Goal: Task Accomplishment & Management: Manage account settings

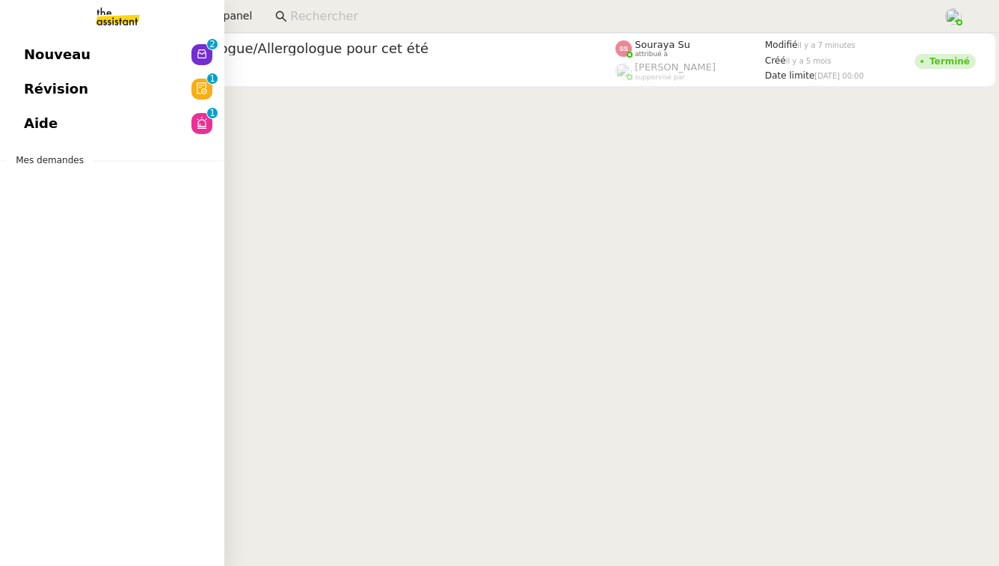
click at [40, 87] on span "Révision" at bounding box center [56, 89] width 64 height 22
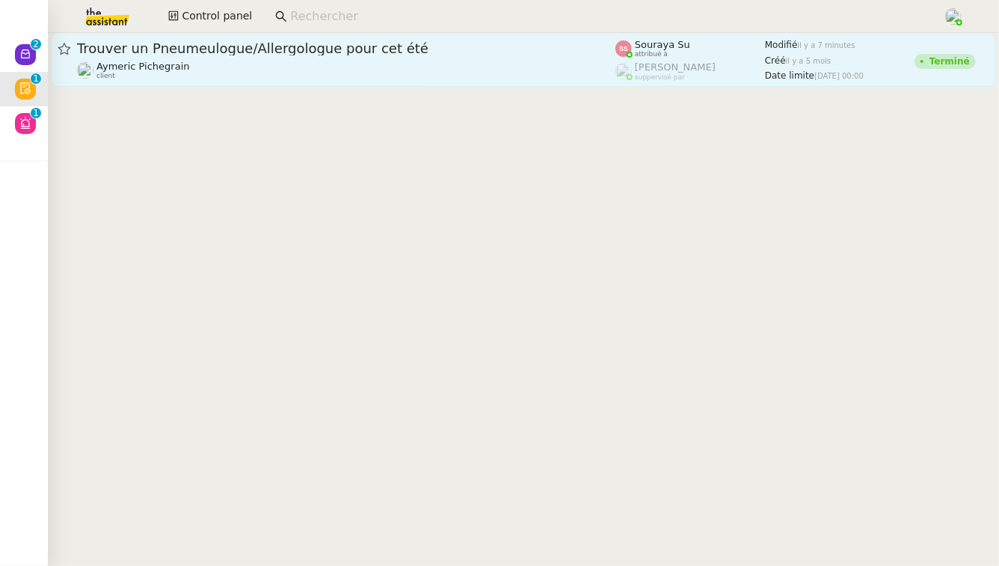
click at [272, 59] on div "Trouver un Pneumeulogue/Allergologue pour cet été [PERSON_NAME] client" at bounding box center [346, 60] width 539 height 40
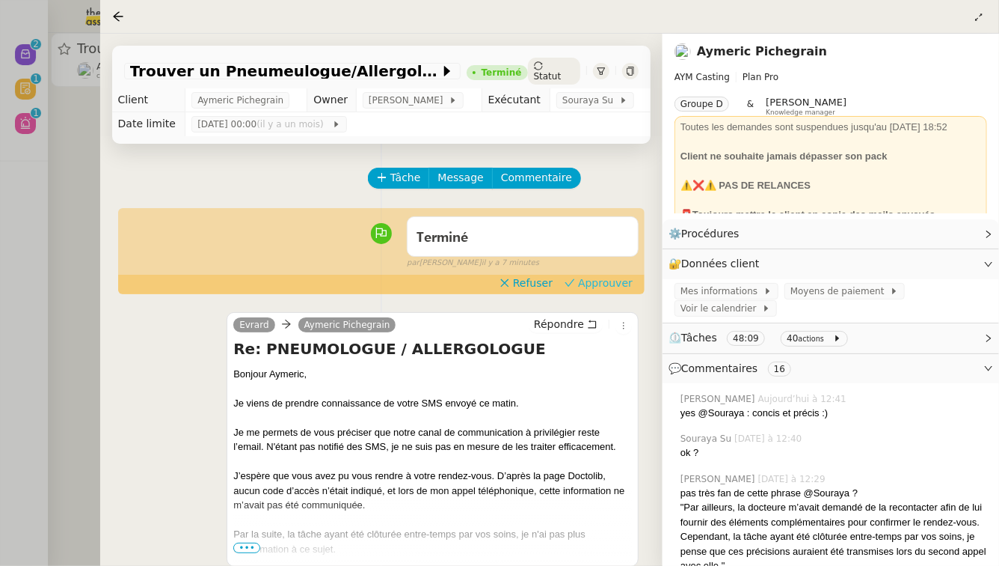
click at [600, 283] on span "Approuver" at bounding box center [605, 282] width 55 height 15
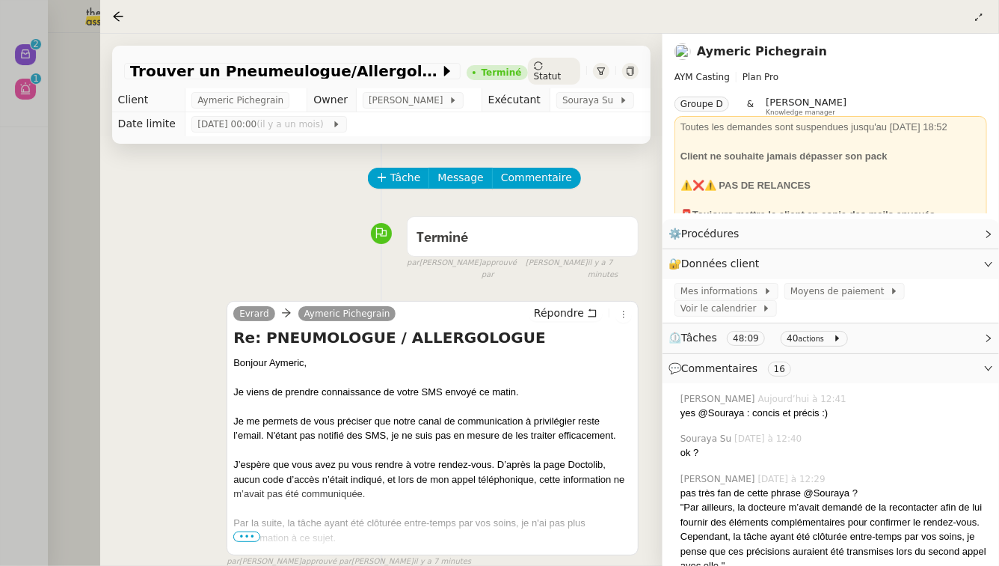
click at [68, 248] on div at bounding box center [499, 283] width 999 height 566
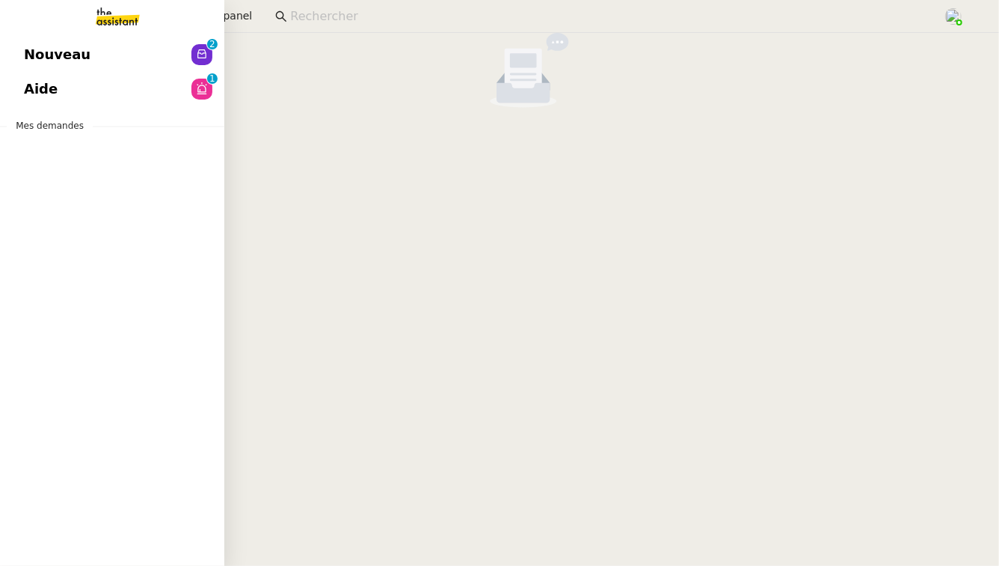
click at [64, 94] on link "Aide 0 1 2 3 4 5 6 7 8 9" at bounding box center [112, 89] width 224 height 34
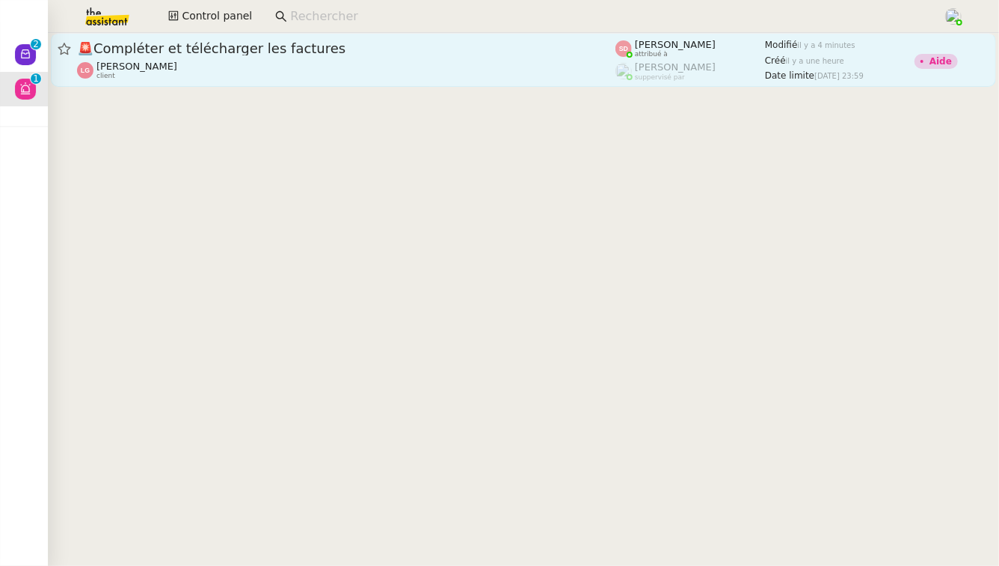
click at [327, 57] on div "🚨 Compléter et télécharger les factures" at bounding box center [346, 49] width 539 height 18
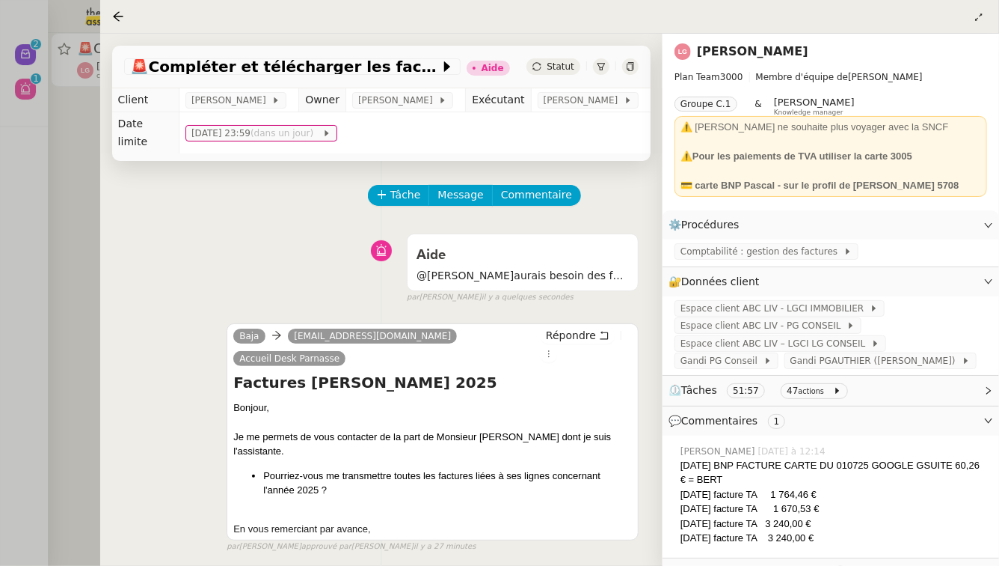
click at [65, 218] on div at bounding box center [499, 283] width 999 height 566
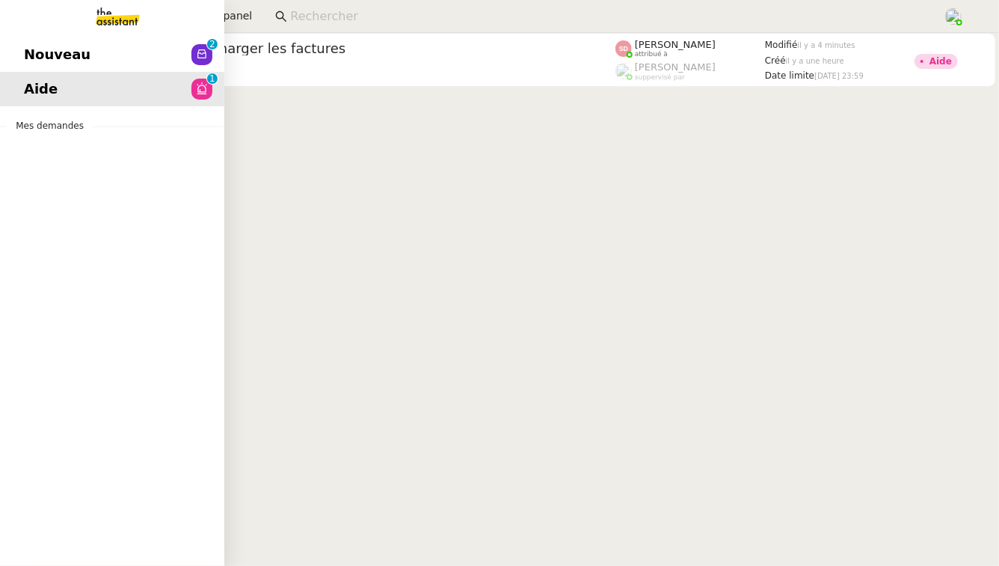
click at [16, 64] on link "Nouveau 0 1 2 3 4 5 6 7 8 9" at bounding box center [112, 54] width 224 height 34
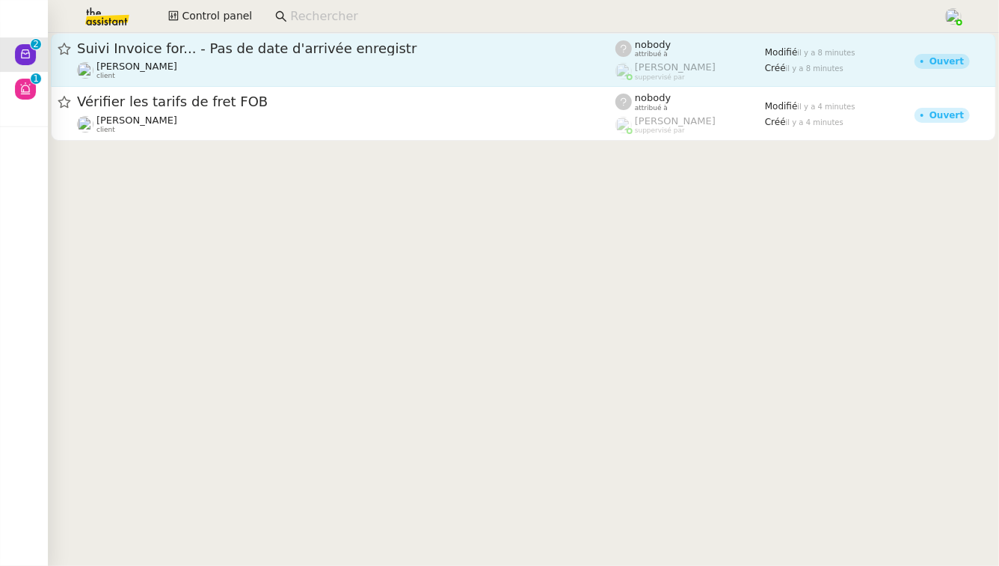
click at [430, 39] on link "Suivi Invoice for... - Pas de date d'arrivée enregistr [PERSON_NAME] client nob…" at bounding box center [524, 60] width 946 height 54
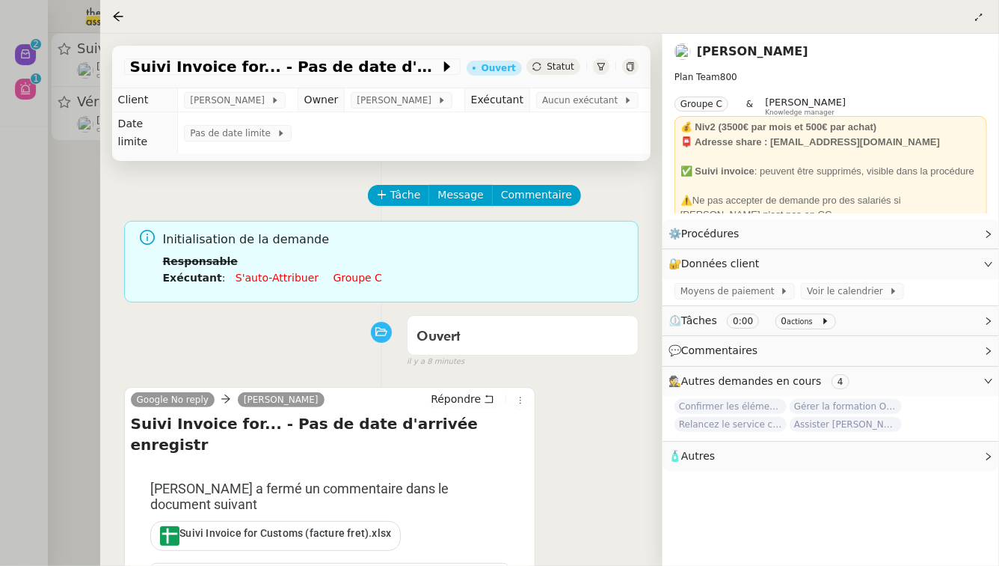
click at [22, 311] on div at bounding box center [499, 283] width 999 height 566
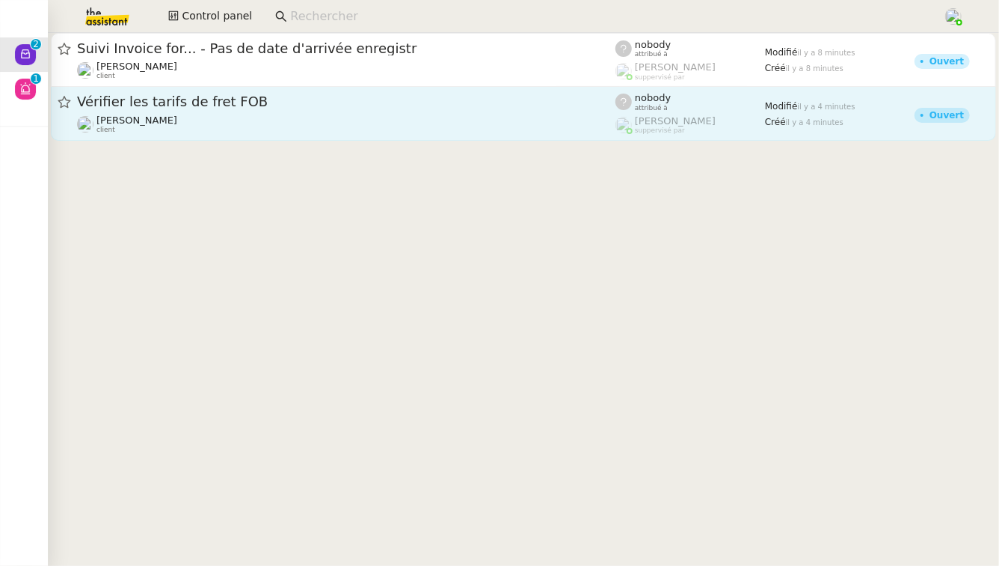
click at [227, 132] on div "[PERSON_NAME] client" at bounding box center [346, 123] width 539 height 19
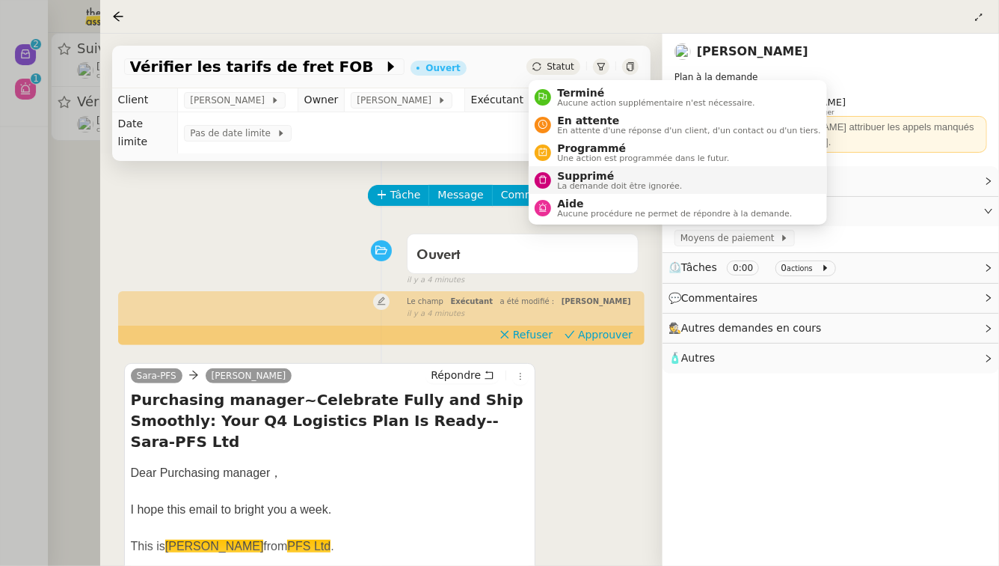
click at [559, 185] on span "La demande doit être ignorée." at bounding box center [619, 186] width 125 height 8
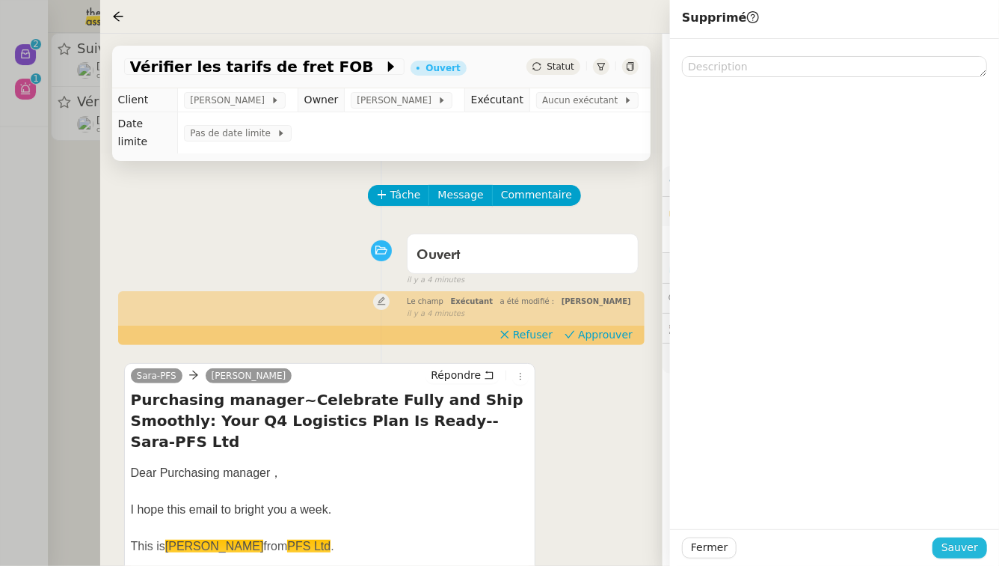
click at [978, 552] on span "Sauver" at bounding box center [960, 547] width 37 height 17
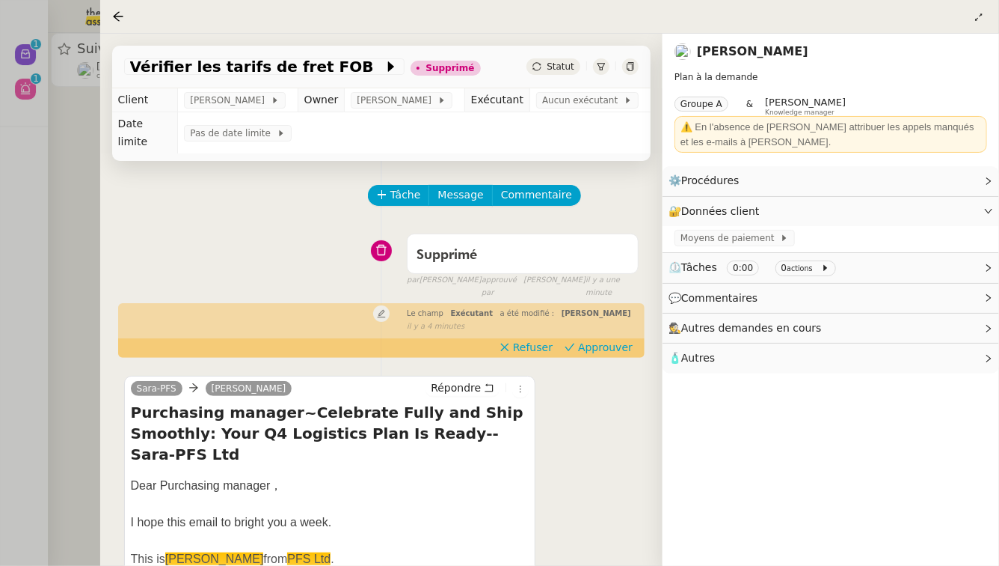
click at [34, 214] on div at bounding box center [499, 283] width 999 height 566
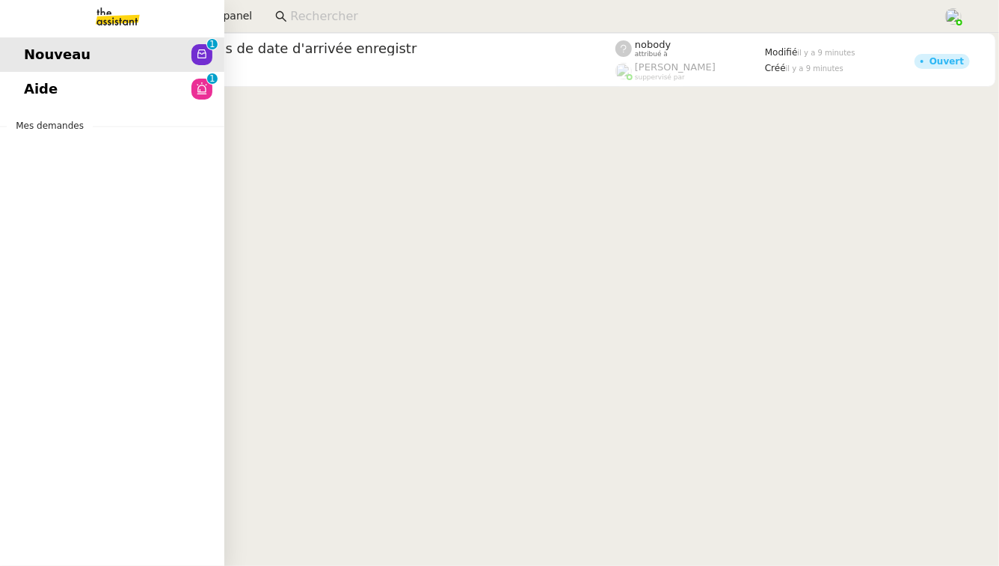
click at [43, 90] on span "Aide" at bounding box center [41, 89] width 34 height 22
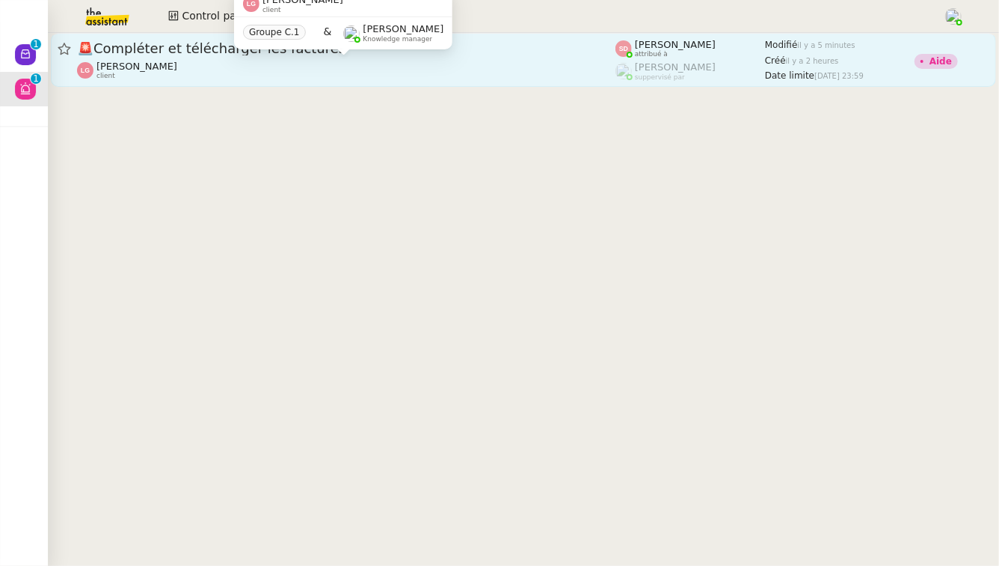
click at [344, 69] on div "[PERSON_NAME] client" at bounding box center [346, 70] width 539 height 19
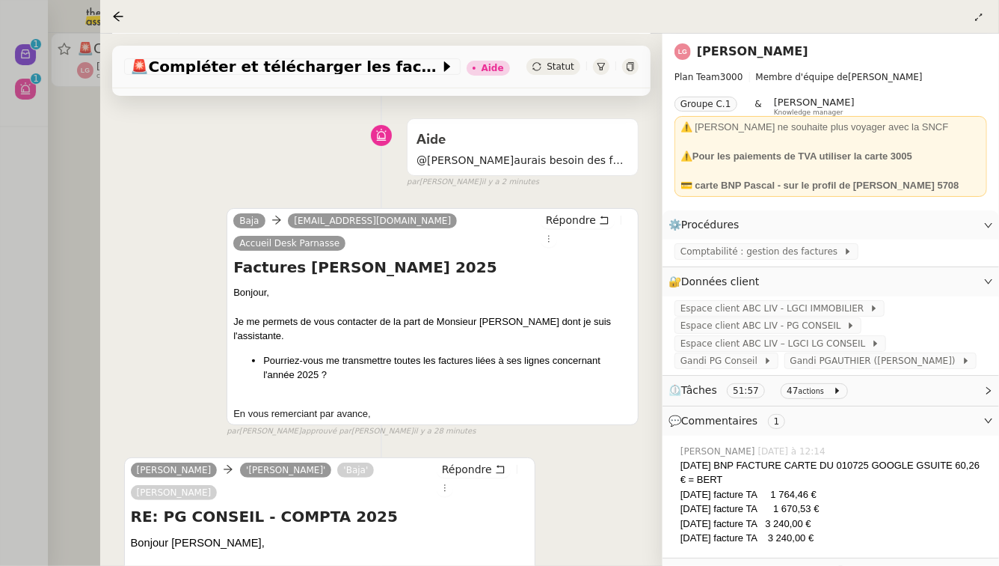
scroll to position [157, 0]
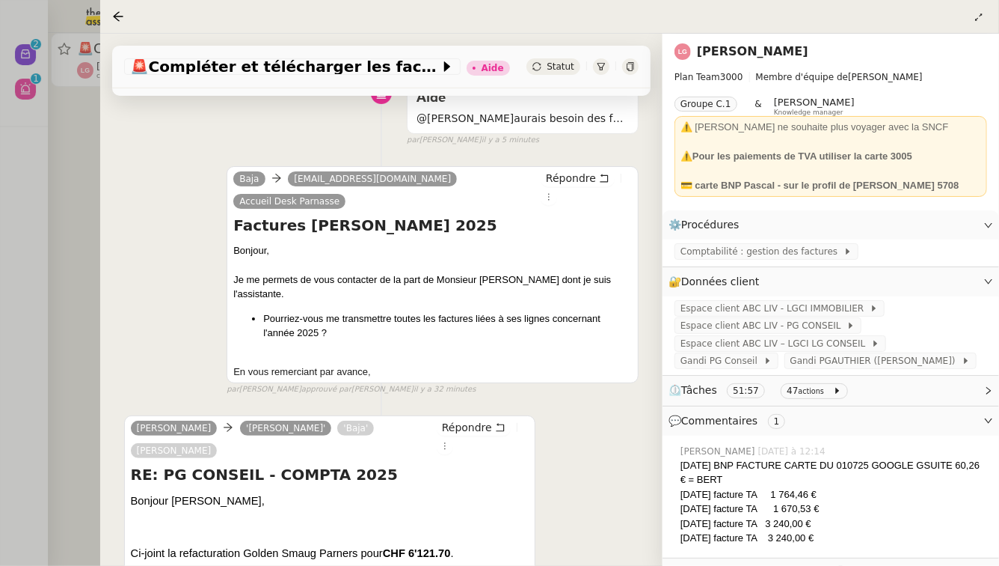
click at [73, 125] on div at bounding box center [499, 283] width 999 height 566
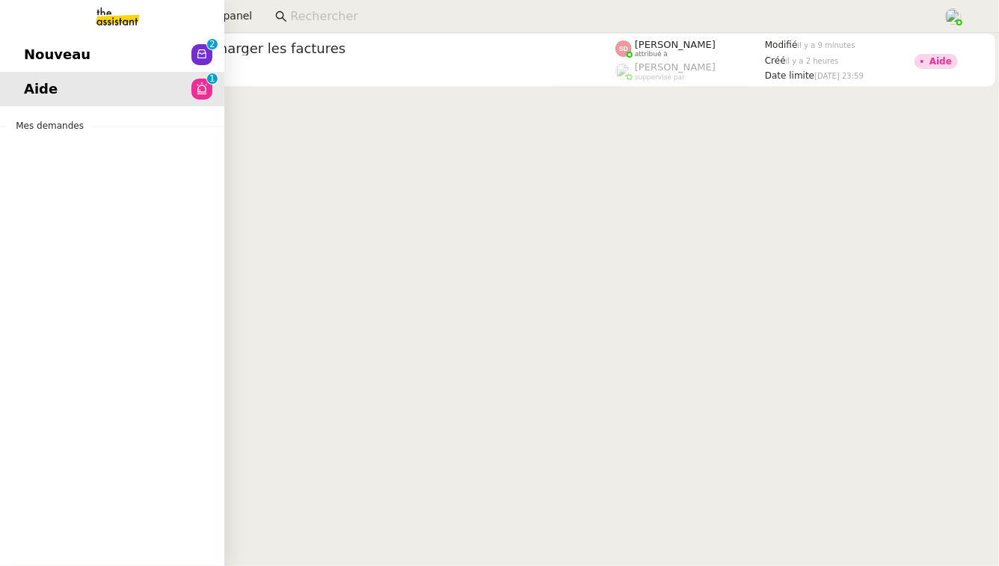
click at [44, 38] on link "Nouveau 0 1 2 3 4 5 6 7 8 9" at bounding box center [112, 54] width 224 height 34
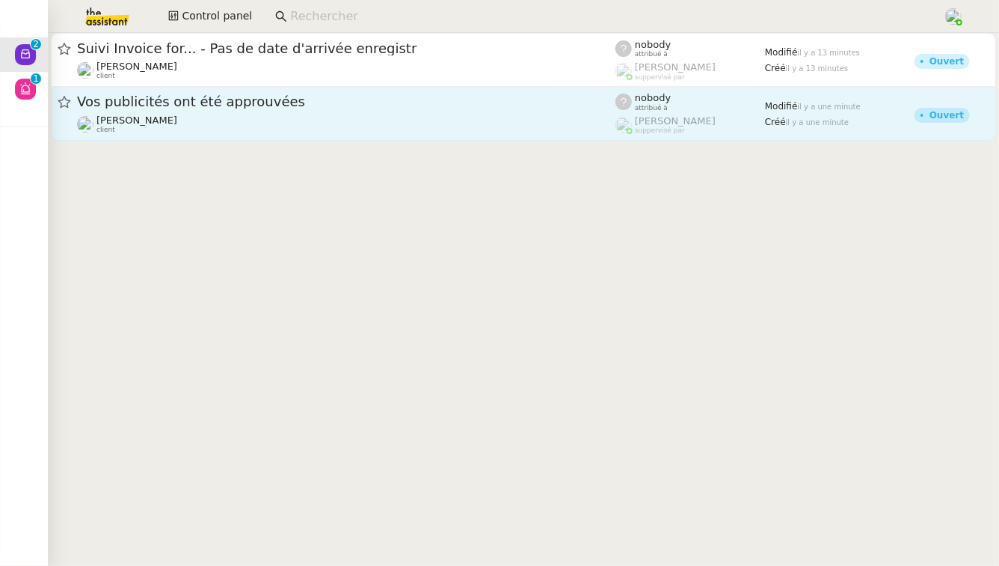
click at [334, 120] on div "[PERSON_NAME] client" at bounding box center [346, 123] width 539 height 19
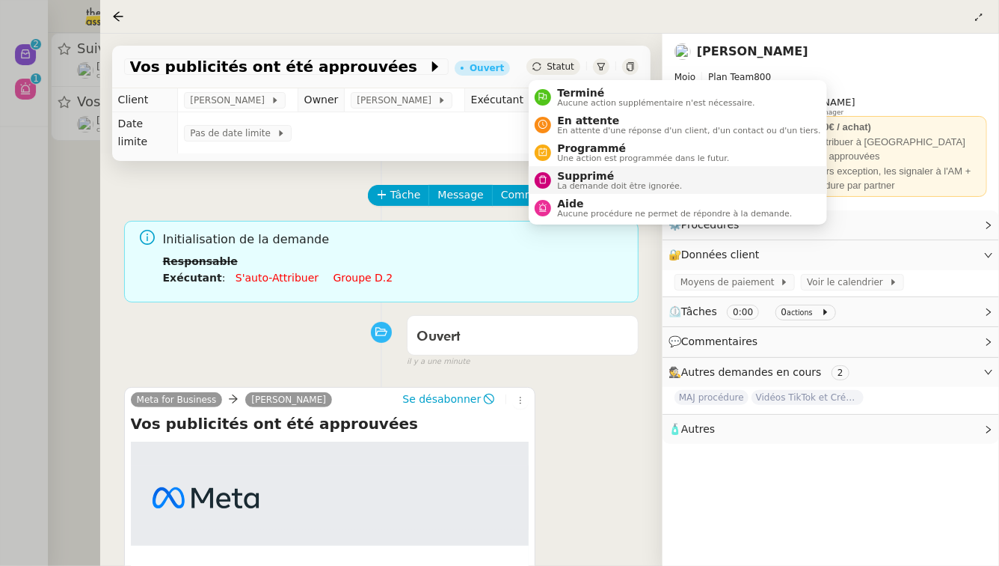
click at [563, 188] on span "La demande doit être ignorée." at bounding box center [619, 186] width 125 height 8
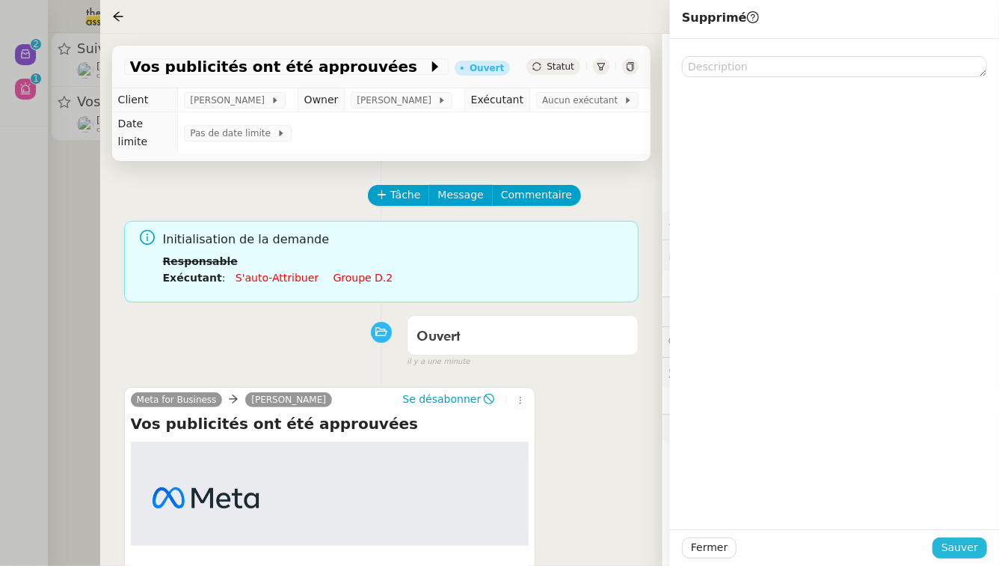
click at [952, 550] on span "Sauver" at bounding box center [960, 547] width 37 height 17
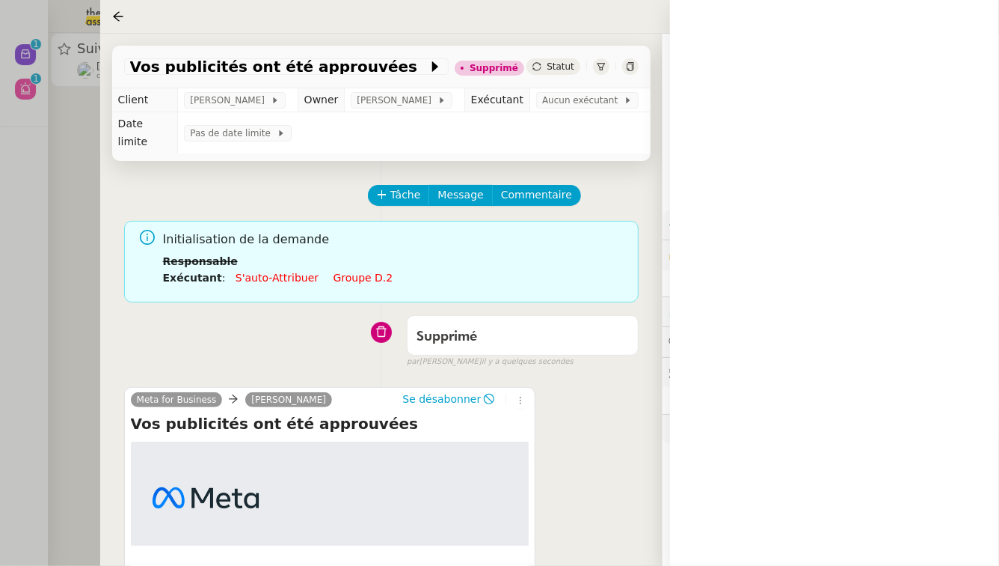
click at [50, 186] on div at bounding box center [499, 283] width 999 height 566
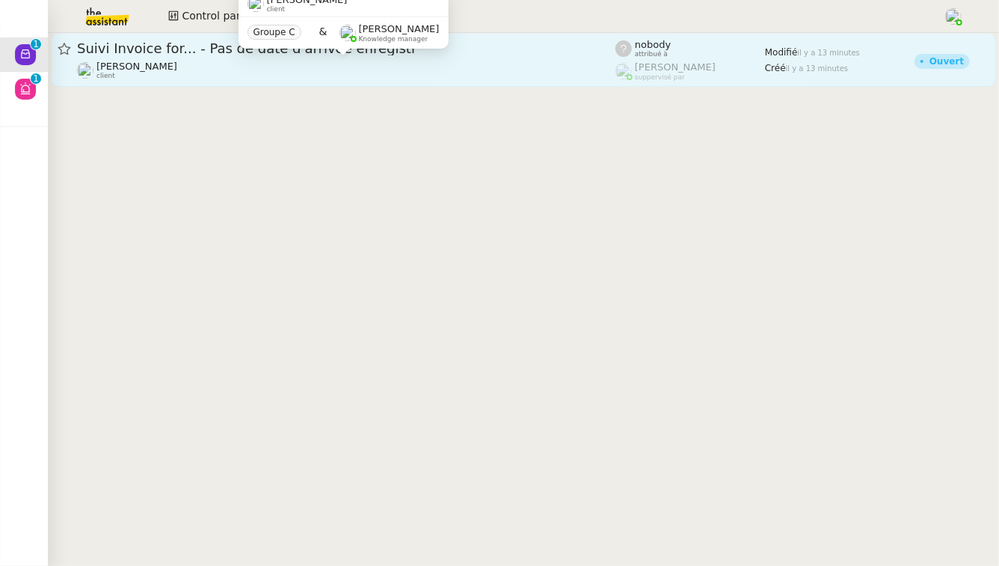
click at [263, 76] on div "[PERSON_NAME] client" at bounding box center [346, 70] width 539 height 19
